Goal: Task Accomplishment & Management: Use online tool/utility

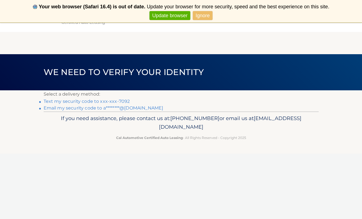
click at [122, 102] on link "Text my security code to xxx-xxx-7092" at bounding box center [87, 101] width 87 height 5
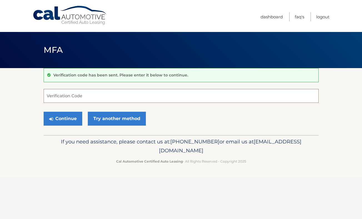
click at [118, 99] on input "Verification Code" at bounding box center [181, 96] width 275 height 14
type input "399654"
click at [77, 120] on button "Continue" at bounding box center [63, 119] width 39 height 14
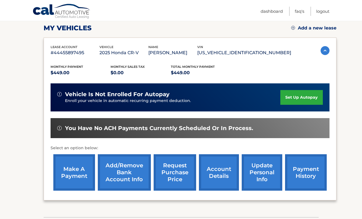
scroll to position [79, 0]
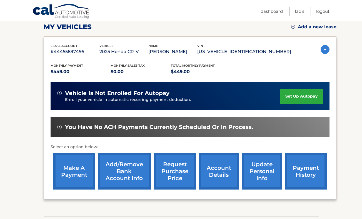
click at [73, 176] on link "make a payment" at bounding box center [74, 171] width 42 height 36
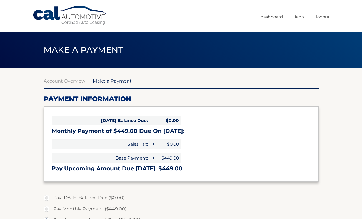
select select "NmVmNGM5NGUtYTgwMy00Y2I4LThkN2QtM2NhMWE4MTc2MTMz"
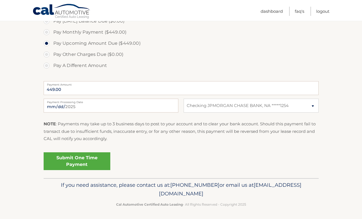
scroll to position [177, 0]
click at [77, 164] on link "Submit One Time Payment" at bounding box center [77, 162] width 67 height 18
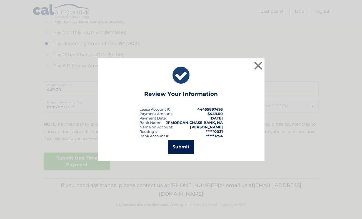
click at [190, 143] on button "Submit" at bounding box center [181, 146] width 26 height 13
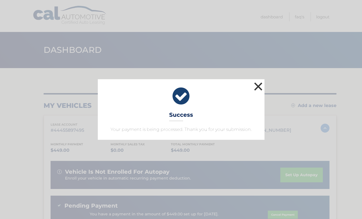
click at [263, 87] on button "×" at bounding box center [258, 86] width 11 height 11
